Goal: Information Seeking & Learning: Learn about a topic

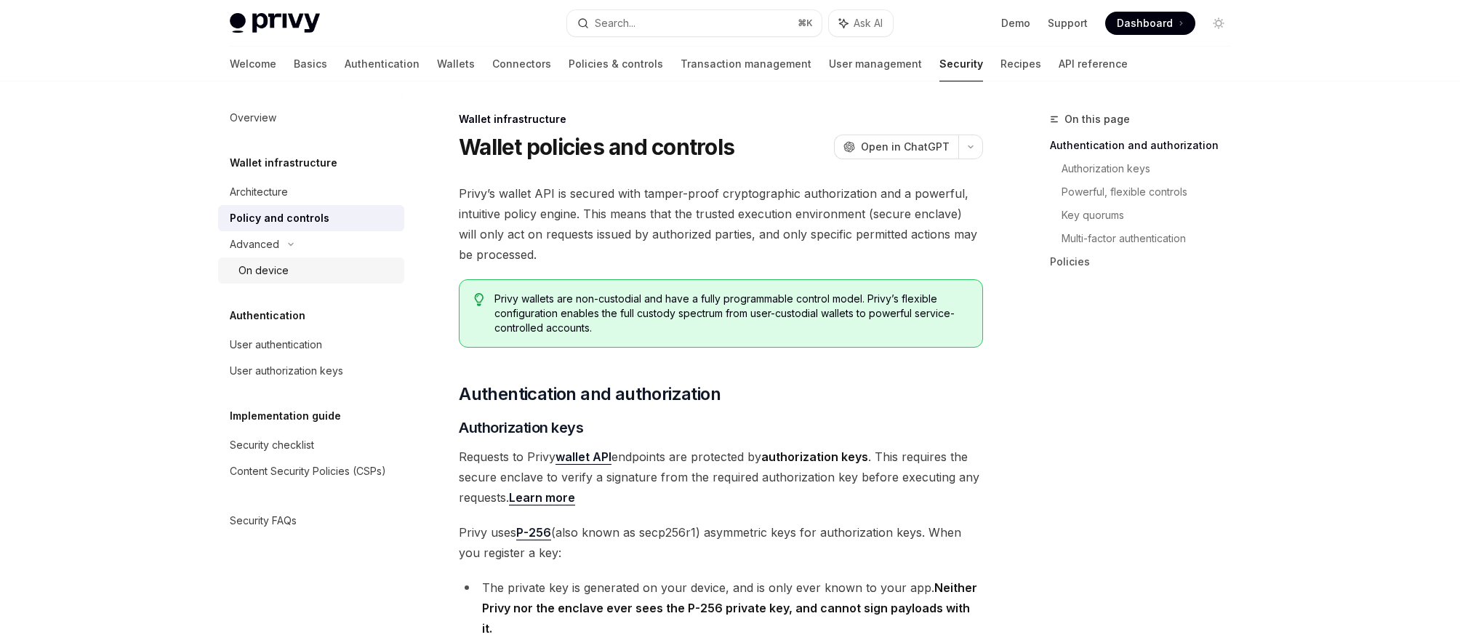
scroll to position [95, 0]
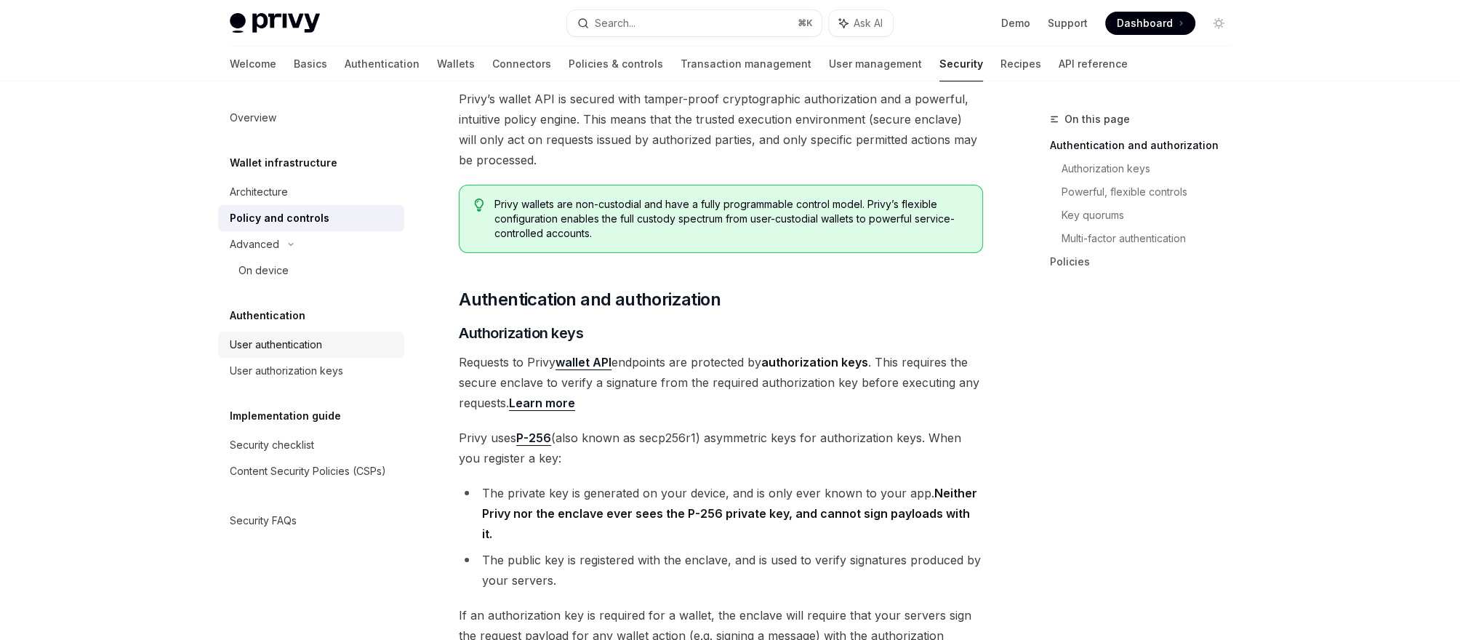
click at [294, 342] on div "User authentication" at bounding box center [276, 344] width 92 height 17
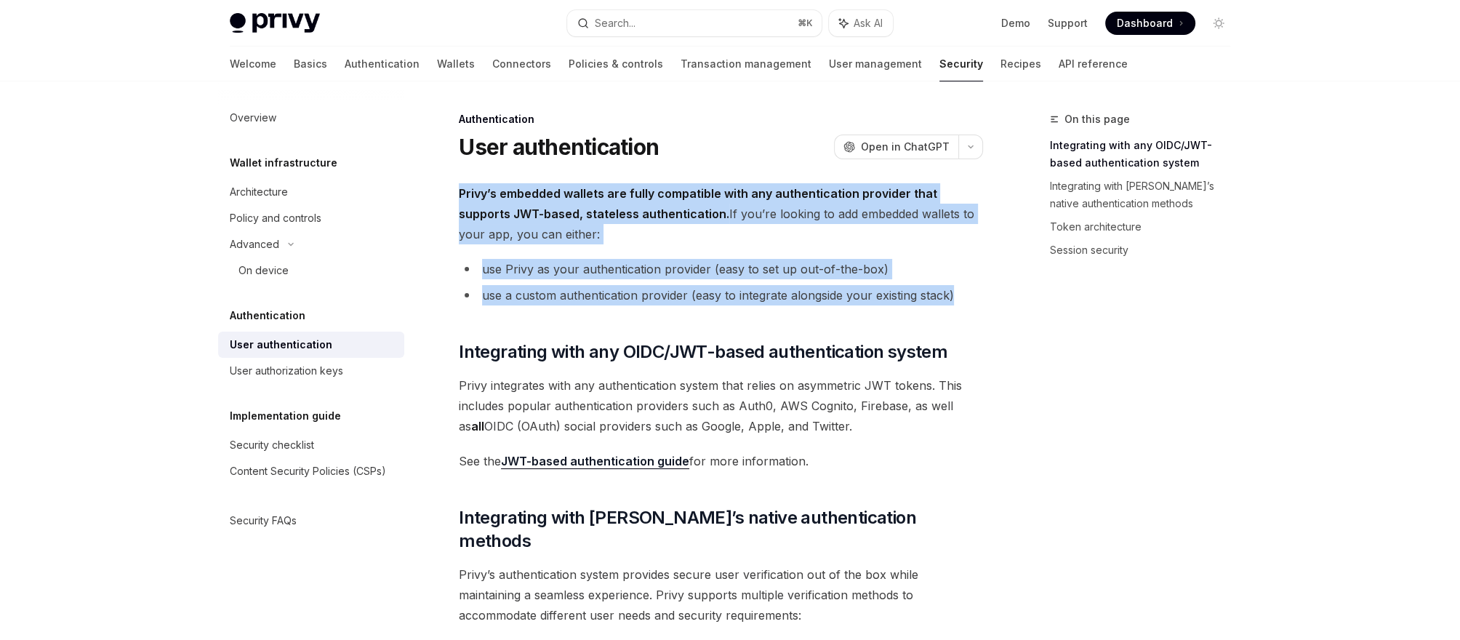
drag, startPoint x: 457, startPoint y: 195, endPoint x: 971, endPoint y: 293, distance: 523.2
copy div "Privy’s embedded wallets are fully compatible with any authentication provider …"
click at [268, 217] on div "Policy and controls" at bounding box center [276, 217] width 92 height 17
type textarea "*"
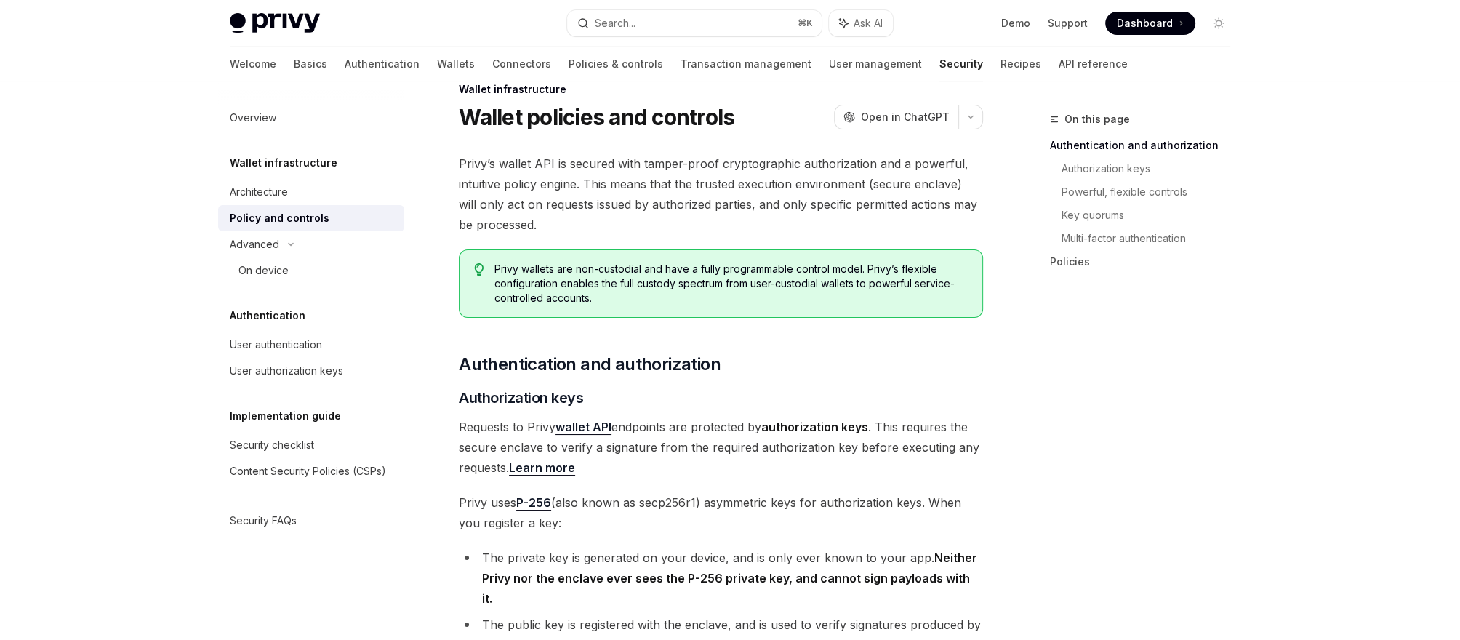
scroll to position [25, 0]
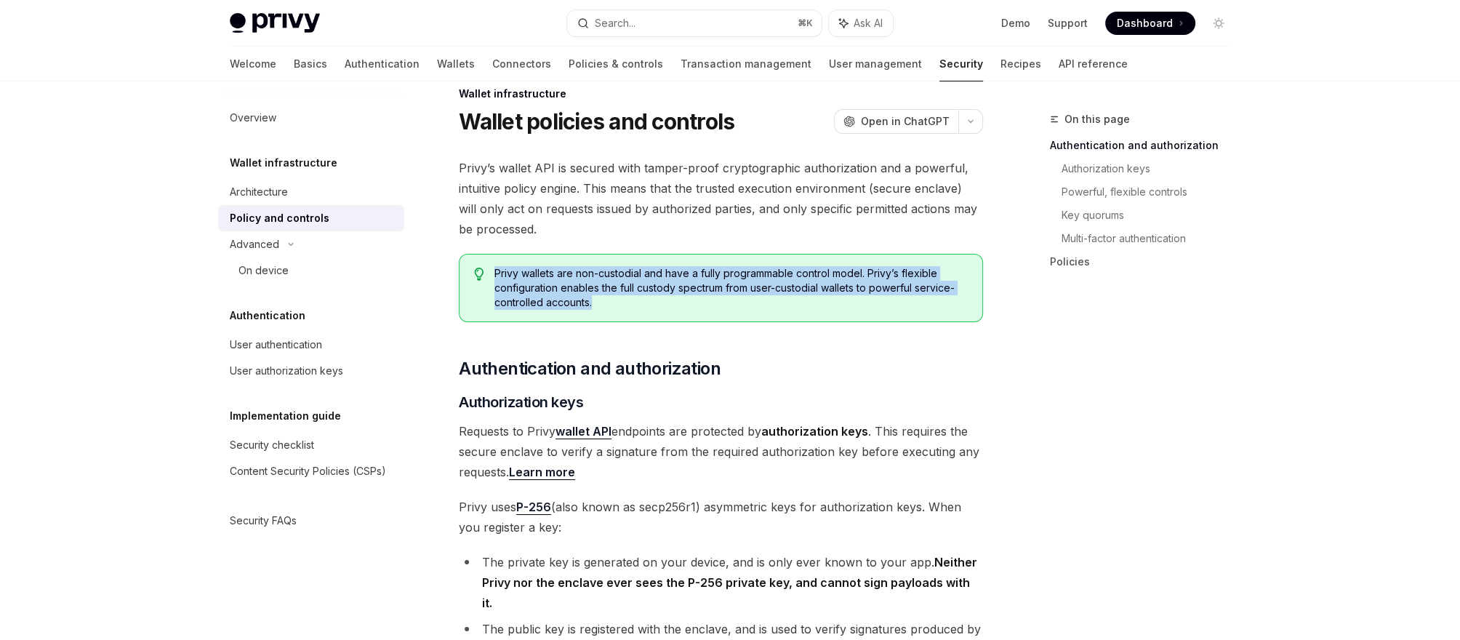
drag, startPoint x: 496, startPoint y: 271, endPoint x: 803, endPoint y: 118, distance: 343.0
click at [668, 305] on span "Privy wallets are non-custodial and have a fully programmable control model. Pr…" at bounding box center [730, 288] width 473 height 44
copy span "Privy wallets are non-custodial and have a fully programmable control model. Pr…"
